Goal: Use online tool/utility: Utilize a website feature to perform a specific function

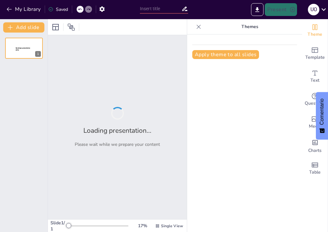
type input "Imported Salud_Mental_IA.pptx"
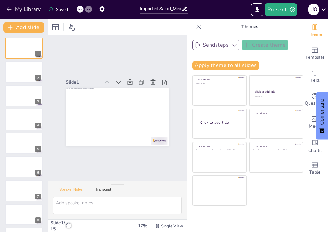
click at [225, 46] on button "Sendsteps" at bounding box center [215, 45] width 47 height 11
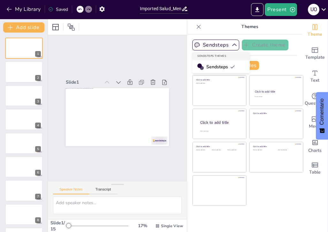
click at [155, 51] on div "Slide 1 Slide 2 Slide 3 Slide 4 Slide 5 Slide 6 Slide 7 Slide 8 Slide 9 Slide 1…" at bounding box center [118, 108] width 200 height 198
click at [289, 31] on p "Themes" at bounding box center [250, 26] width 92 height 15
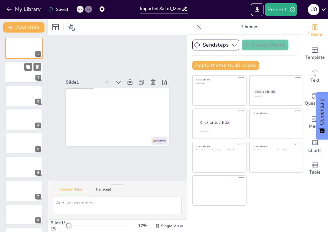
click at [13, 75] on div at bounding box center [24, 72] width 38 height 22
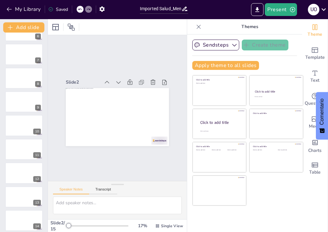
scroll to position [165, 0]
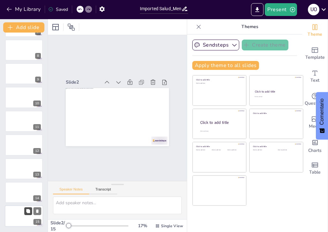
click at [27, 213] on icon at bounding box center [28, 211] width 4 height 4
click at [75, 29] on icon at bounding box center [71, 27] width 8 height 8
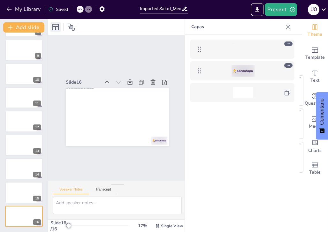
click at [54, 29] on icon at bounding box center [56, 27] width 8 height 8
click at [135, 24] on div at bounding box center [117, 27] width 139 height 16
click at [289, 27] on icon at bounding box center [288, 27] width 6 height 6
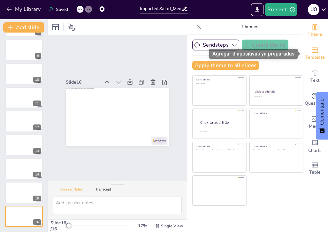
click at [320, 53] on div "Template" at bounding box center [315, 53] width 26 height 23
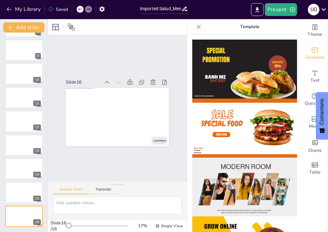
click at [243, 179] on img at bounding box center [244, 187] width 105 height 59
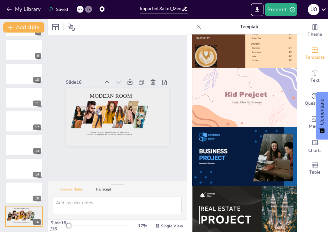
scroll to position [435, 0]
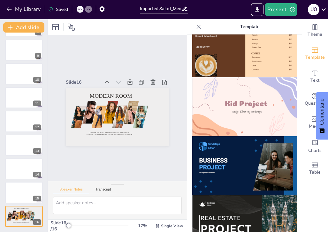
click at [274, 88] on img at bounding box center [244, 106] width 105 height 59
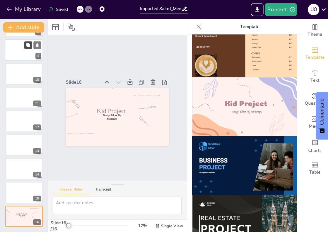
click at [29, 49] on button at bounding box center [28, 45] width 8 height 8
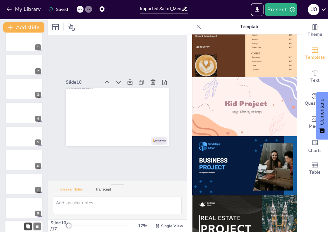
scroll to position [0, 0]
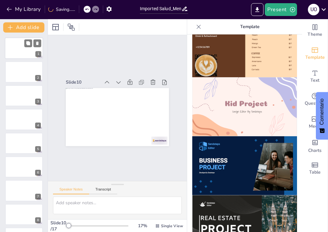
click at [16, 54] on div at bounding box center [24, 48] width 38 height 22
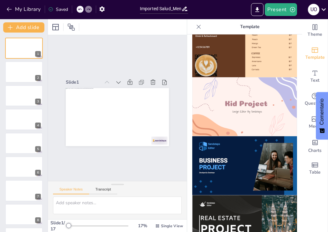
click at [244, 116] on img at bounding box center [244, 106] width 105 height 59
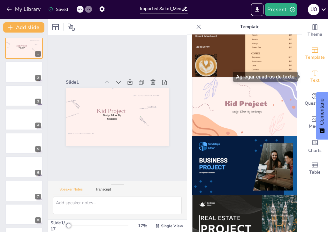
click at [312, 79] on span "Text" at bounding box center [315, 80] width 9 height 7
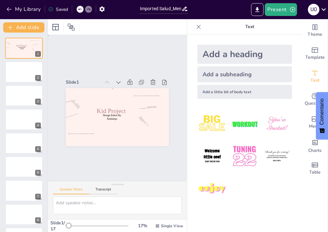
click at [141, 169] on div "Slide 1 Design Editor By Sendsteps Kid Project Slide 2 Slide 3 Slide 4 Slide 5 …" at bounding box center [118, 107] width 182 height 177
click at [23, 80] on div at bounding box center [24, 72] width 38 height 22
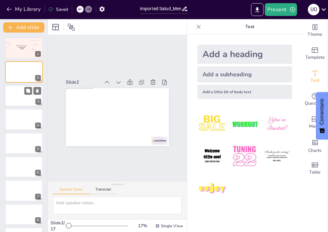
click at [22, 97] on div at bounding box center [24, 96] width 38 height 22
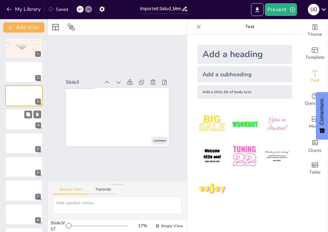
click at [24, 114] on div at bounding box center [24, 120] width 38 height 22
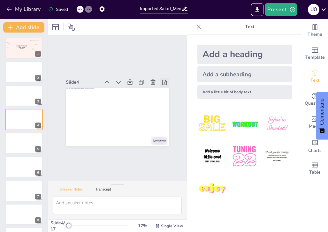
click at [166, 94] on icon at bounding box center [170, 98] width 8 height 8
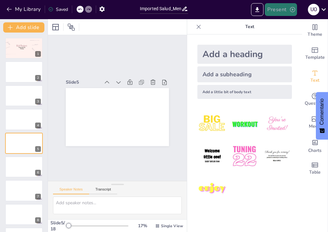
click at [276, 9] on button "Present" at bounding box center [281, 9] width 32 height 13
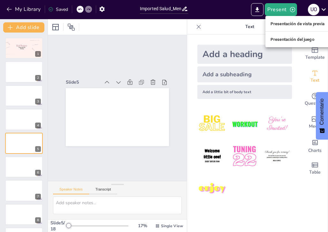
click at [229, 13] on div at bounding box center [164, 116] width 328 height 232
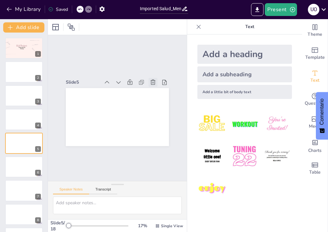
click at [156, 93] on div at bounding box center [161, 99] width 12 height 12
click at [15, 54] on div at bounding box center [6, 56] width 27 height 24
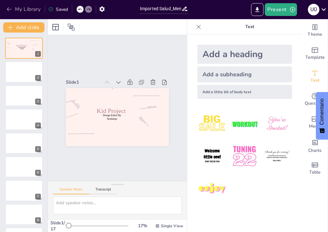
click at [11, 12] on icon "button" at bounding box center [9, 9] width 6 height 6
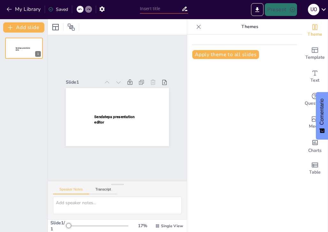
type input "Imported Salud_Mental_IA.pptx"
